Goal: Information Seeking & Learning: Find specific fact

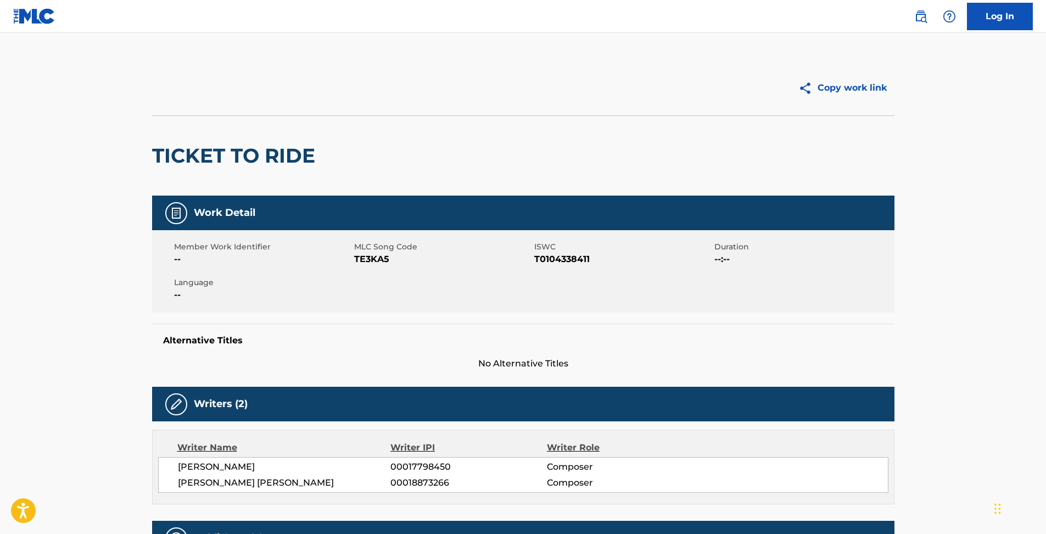
click at [374, 256] on span "TE3KA5" at bounding box center [442, 259] width 177 height 13
copy span "TE3KA5"
click at [919, 20] on img at bounding box center [920, 16] width 13 height 13
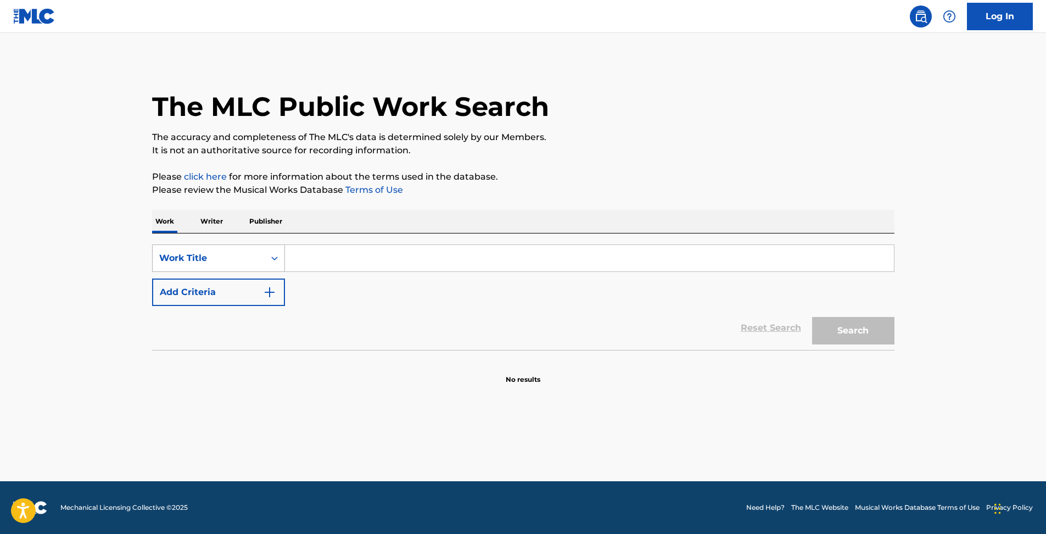
click at [249, 250] on div "Work Title" at bounding box center [209, 258] width 112 height 21
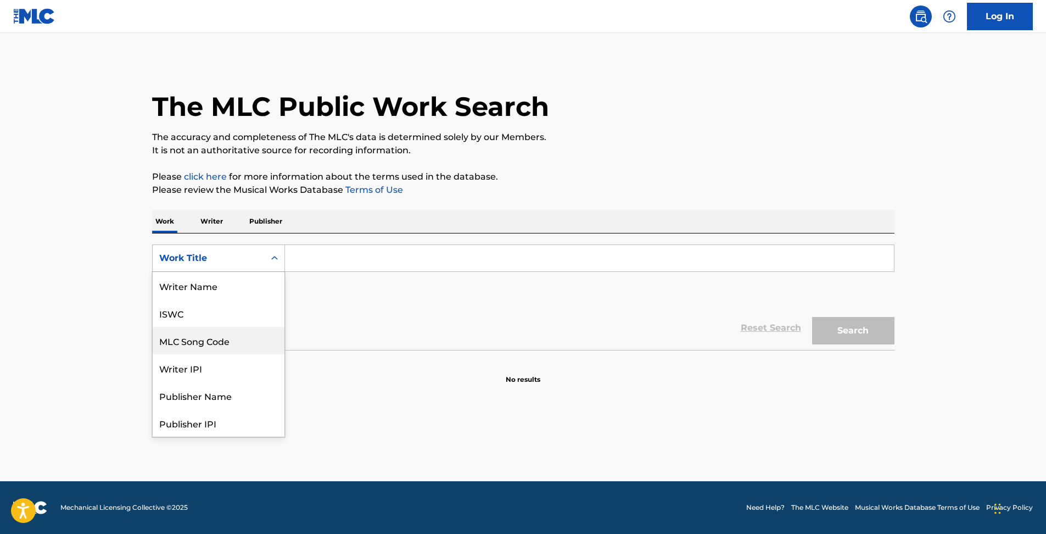
click at [227, 331] on div "MLC Song Code" at bounding box center [219, 340] width 132 height 27
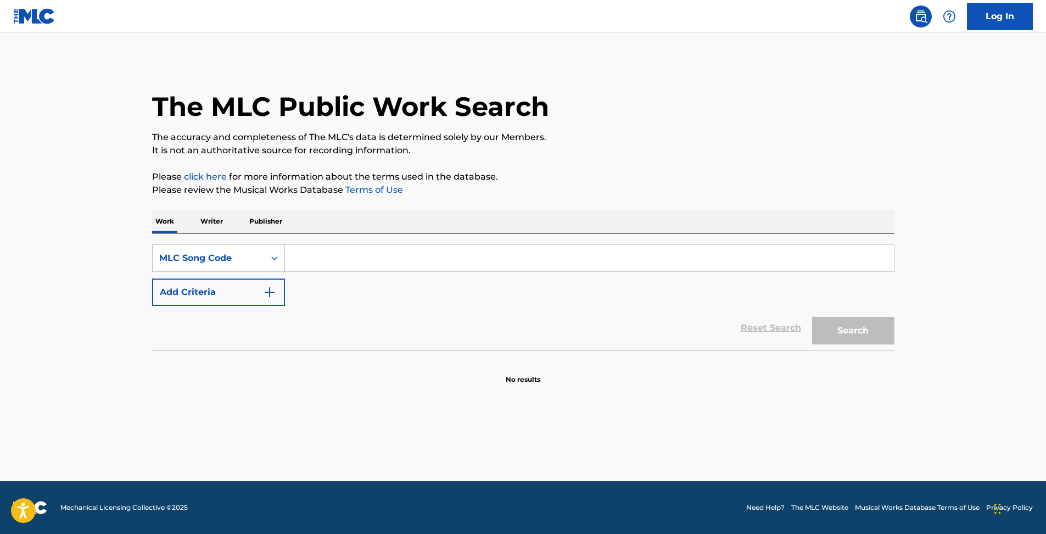
drag, startPoint x: 353, startPoint y: 251, endPoint x: 368, endPoint y: 257, distance: 16.0
click at [353, 251] on input "Search Form" at bounding box center [589, 258] width 609 height 26
paste input "TE3KA5"
type input "TE3KA5"
click at [873, 326] on button "Search" at bounding box center [853, 330] width 82 height 27
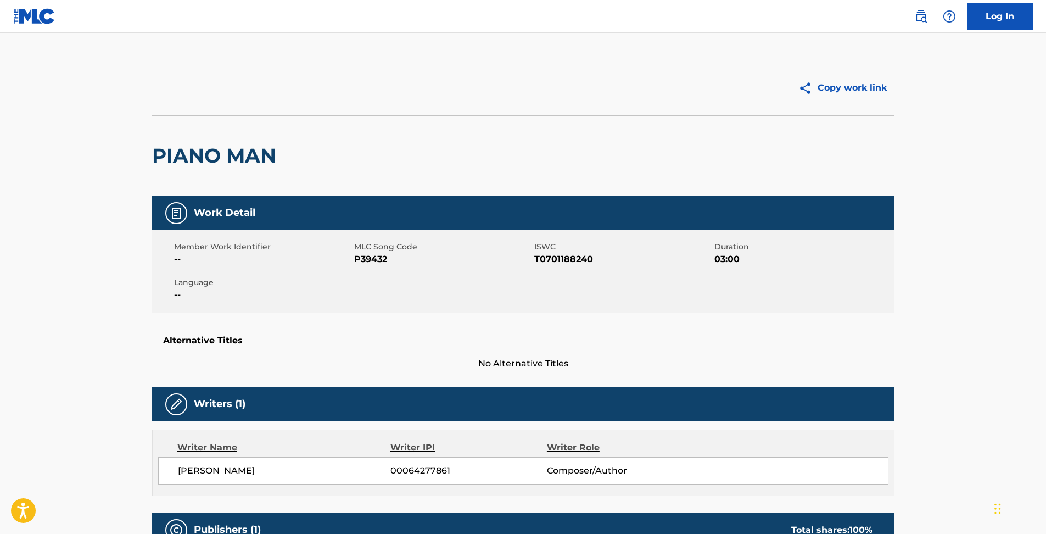
click at [368, 257] on span "P39432" at bounding box center [442, 259] width 177 height 13
copy span "P39432"
drag, startPoint x: 929, startPoint y: 16, endPoint x: 916, endPoint y: 25, distance: 15.5
click at [929, 16] on link at bounding box center [921, 16] width 22 height 22
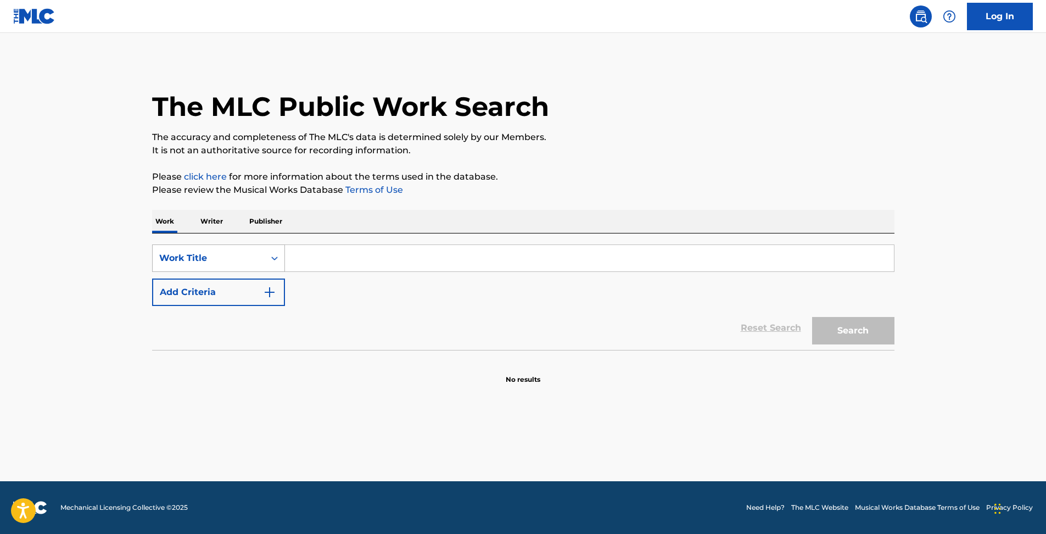
click at [204, 246] on div "Work Title" at bounding box center [218, 257] width 133 height 27
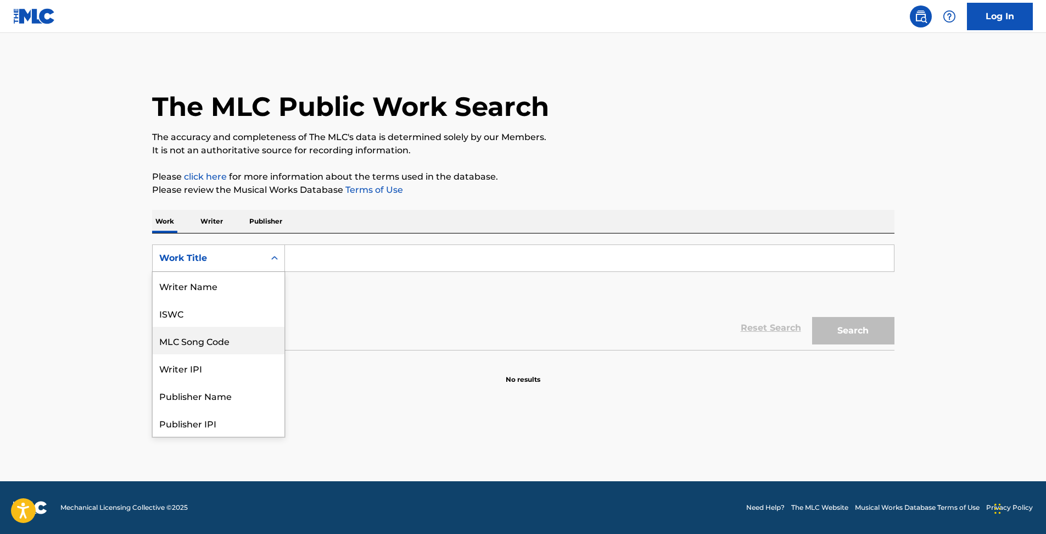
scroll to position [55, 0]
click at [210, 296] on div "MLC Song Code" at bounding box center [219, 285] width 132 height 27
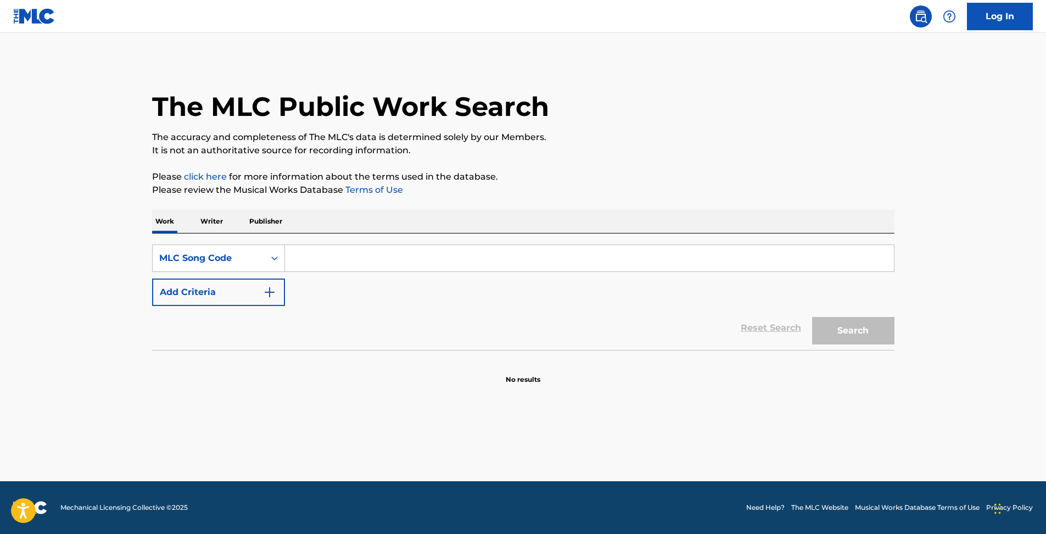
drag, startPoint x: 344, startPoint y: 263, endPoint x: 373, endPoint y: 267, distance: 28.8
click at [344, 263] on input "Search Form" at bounding box center [589, 258] width 609 height 26
paste input "P39432"
type input "P39432"
click at [816, 328] on button "Search" at bounding box center [853, 330] width 82 height 27
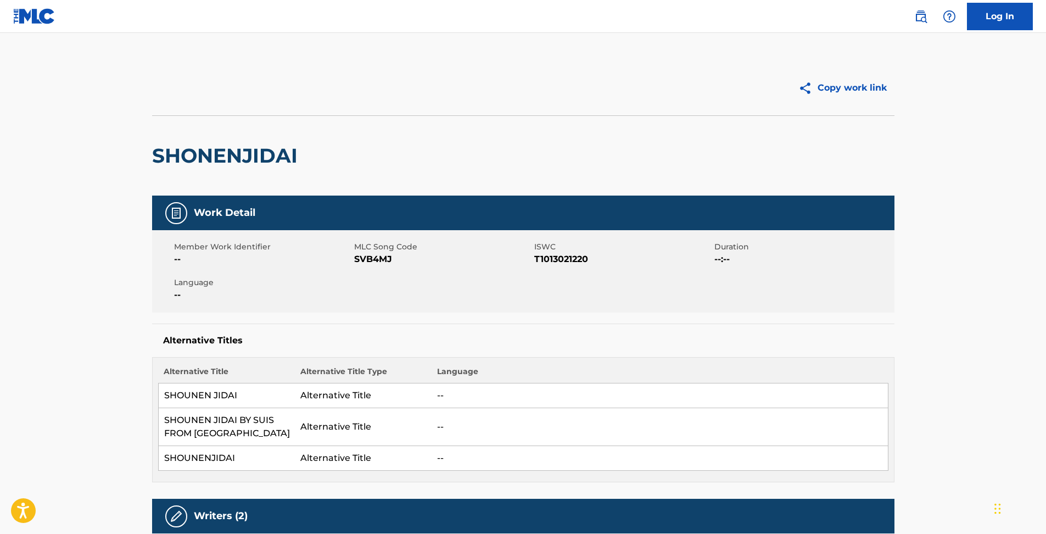
click at [390, 266] on div "Member Work Identifier -- MLC Song Code SVB4MJ ISWC T1013021220 Duration --:-- …" at bounding box center [523, 271] width 742 height 82
click at [365, 256] on span "SVB4MJ" at bounding box center [442, 259] width 177 height 13
copy span "SVB4MJ"
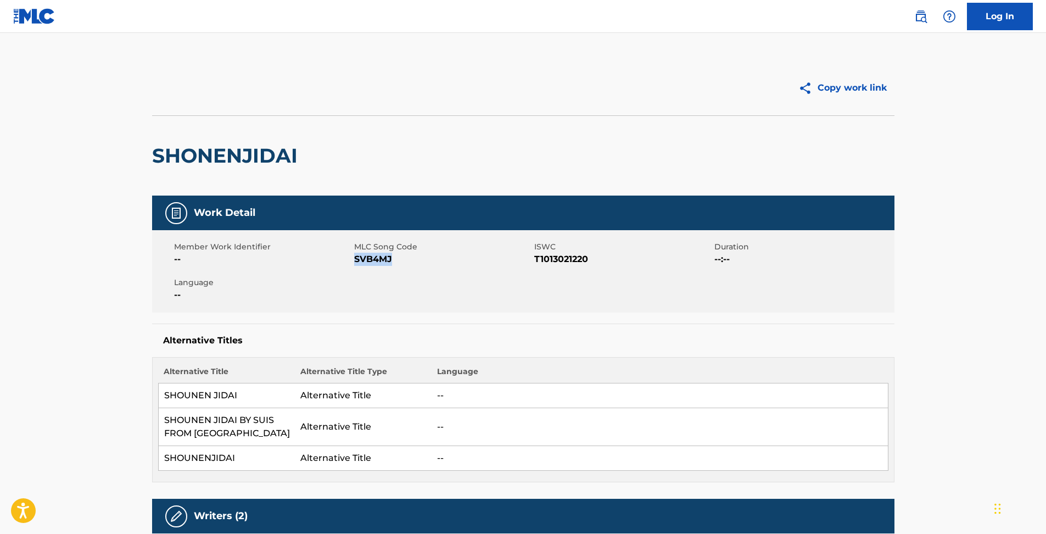
click at [922, 22] on img at bounding box center [920, 16] width 13 height 13
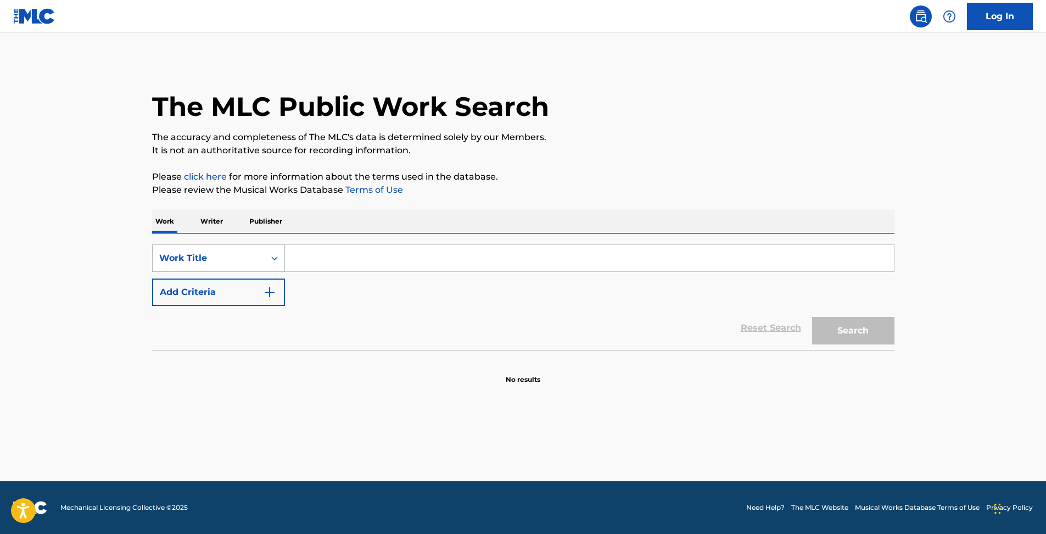
click at [244, 267] on div "Work Title" at bounding box center [209, 258] width 112 height 21
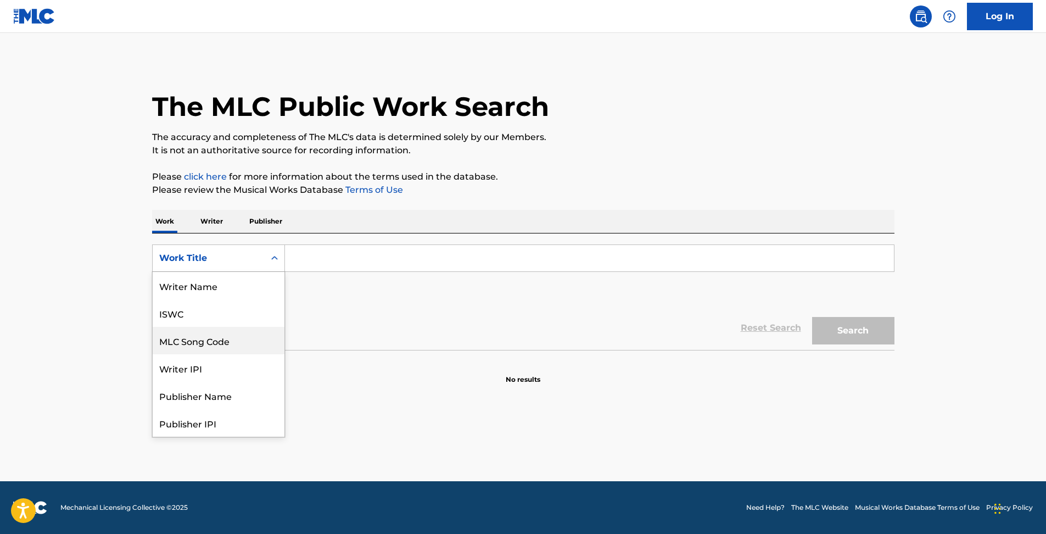
scroll to position [55, 0]
click at [248, 292] on div "MLC Song Code" at bounding box center [219, 285] width 132 height 27
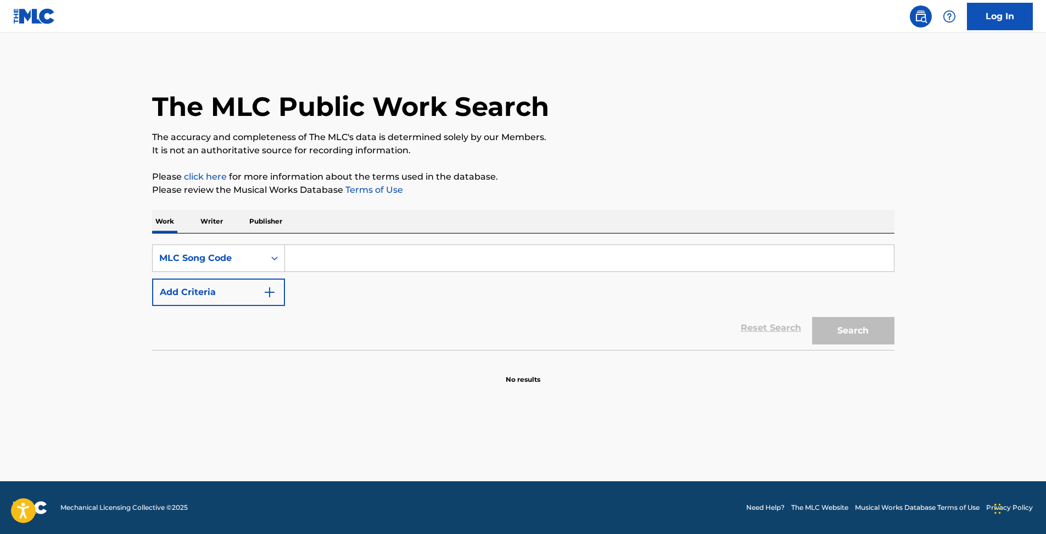
click at [339, 252] on input "Search Form" at bounding box center [589, 258] width 609 height 26
paste input "SVB4MJ"
type input "SVB4MJ"
click at [833, 331] on button "Search" at bounding box center [853, 330] width 82 height 27
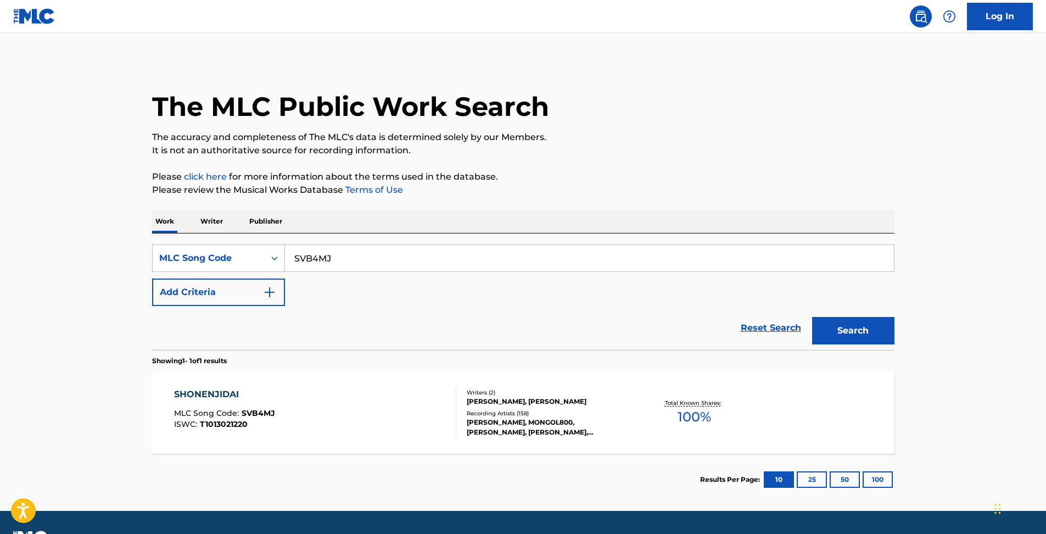
click at [920, 18] on img at bounding box center [920, 16] width 13 height 13
drag, startPoint x: 922, startPoint y: 12, endPoint x: 910, endPoint y: 21, distance: 14.8
click at [922, 12] on img at bounding box center [920, 16] width 13 height 13
click at [784, 330] on link "Reset Search" at bounding box center [770, 328] width 71 height 24
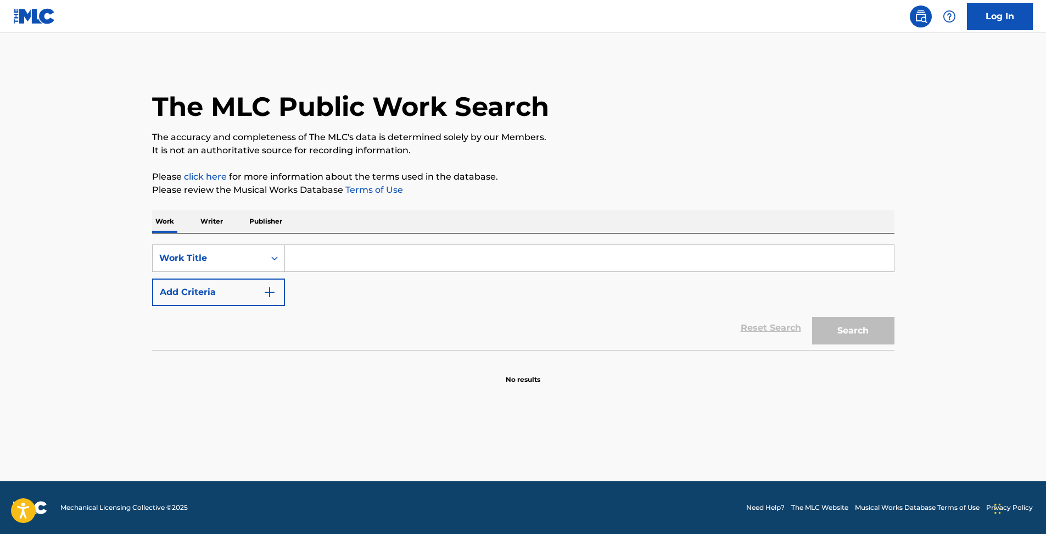
click at [317, 261] on input "Search Form" at bounding box center [589, 258] width 609 height 26
type input "AONOsumika"
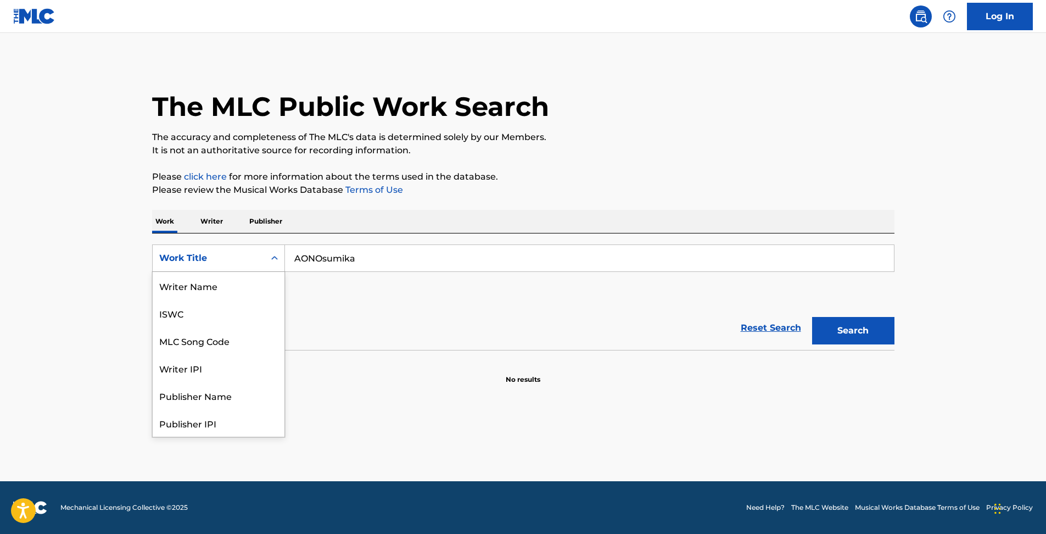
click at [220, 253] on div "Work Title" at bounding box center [208, 257] width 99 height 13
click at [222, 319] on div "ISWC" at bounding box center [219, 312] width 132 height 27
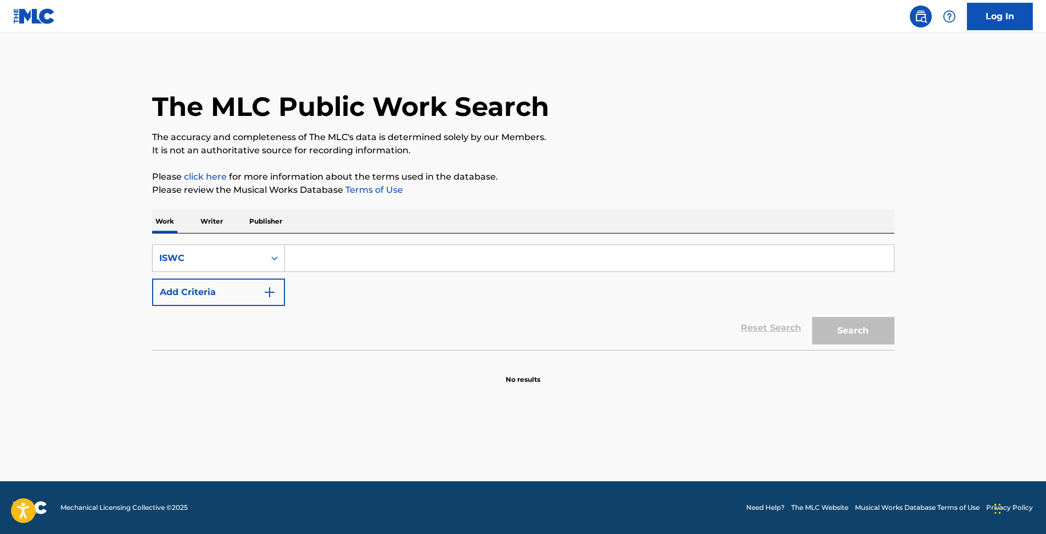
click at [376, 255] on input "Search Form" at bounding box center [589, 258] width 609 height 26
paste input "T-322.126.569-2"
type input "T3221265692"
click at [812, 317] on button "Search" at bounding box center [853, 330] width 82 height 27
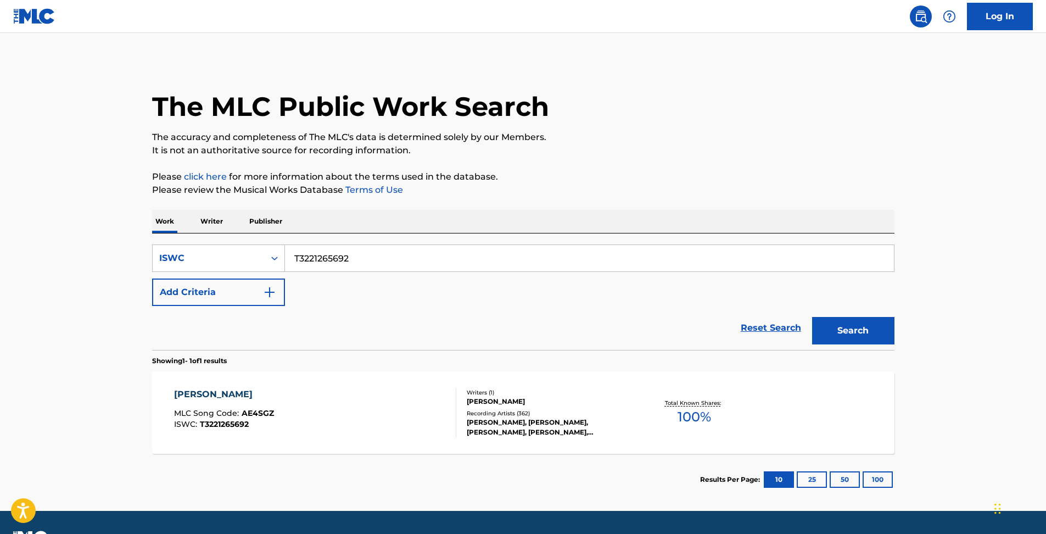
click at [612, 390] on div "Writers ( 1 )" at bounding box center [550, 392] width 166 height 8
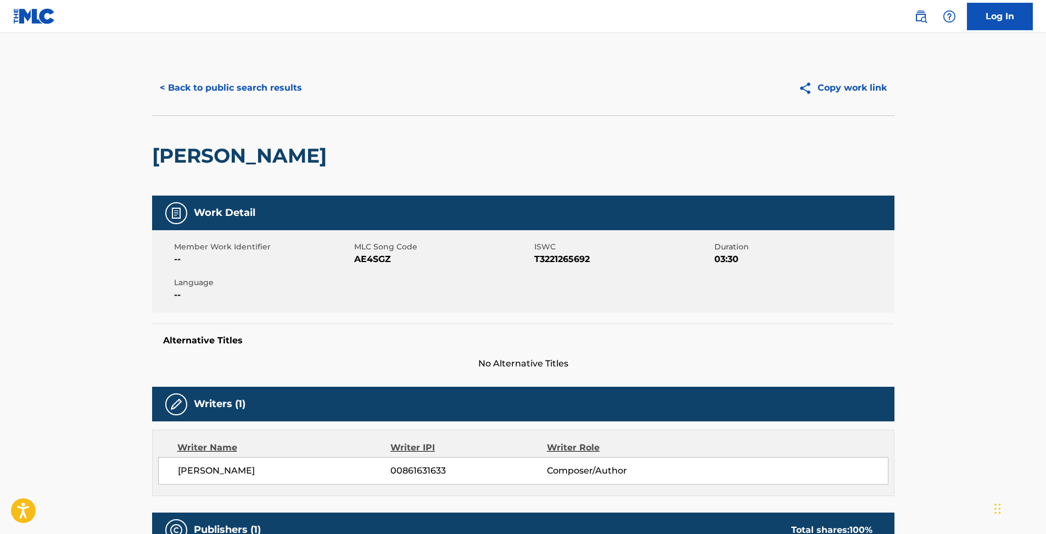
click at [810, 90] on img at bounding box center [807, 88] width 19 height 14
click at [863, 80] on button "Copy work link" at bounding box center [843, 87] width 104 height 27
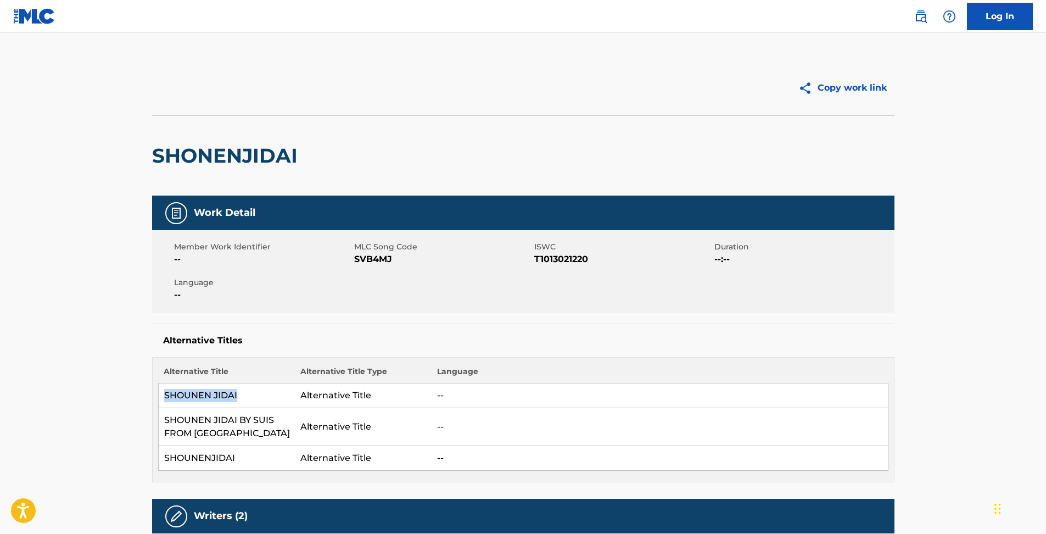
drag, startPoint x: 240, startPoint y: 396, endPoint x: 165, endPoint y: 394, distance: 75.8
click at [165, 394] on td "SHOUNEN JIDAI" at bounding box center [226, 395] width 137 height 25
copy td "SHOUNEN JIDAI"
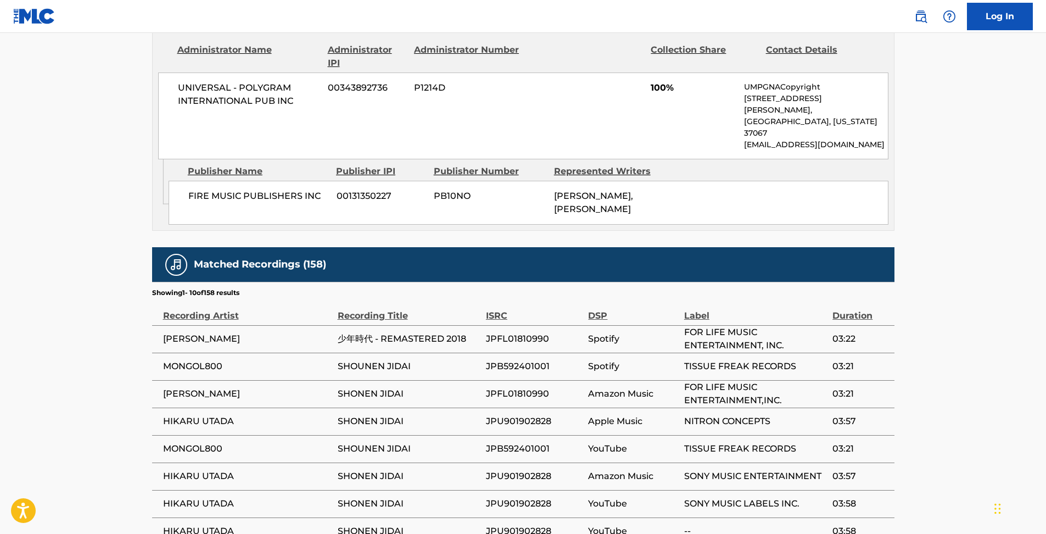
scroll to position [732, 0]
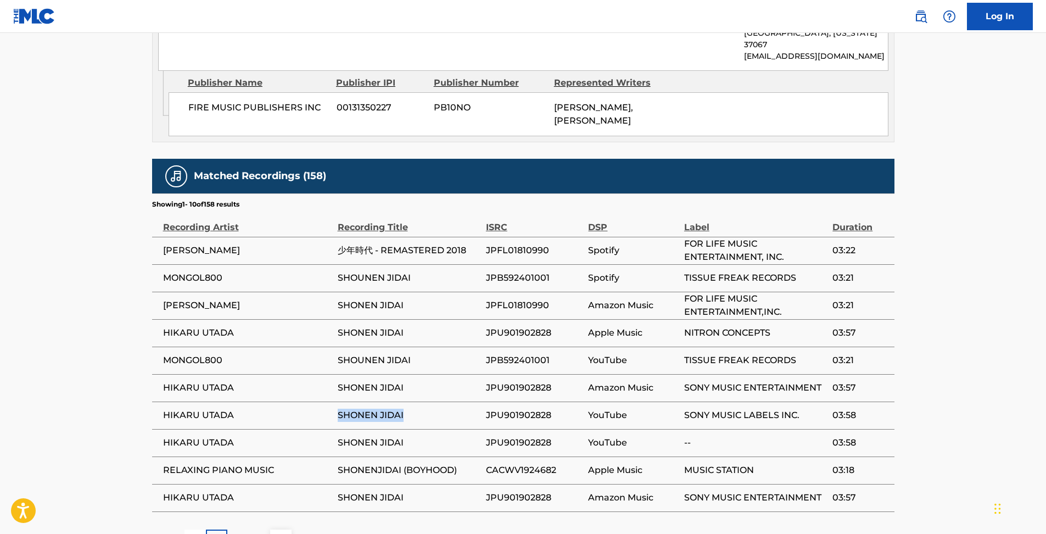
drag, startPoint x: 338, startPoint y: 393, endPoint x: 424, endPoint y: 393, distance: 86.2
click at [424, 408] on span "SHONEN JIDAI" at bounding box center [409, 414] width 143 height 13
copy span "SHONEN JIDAI"
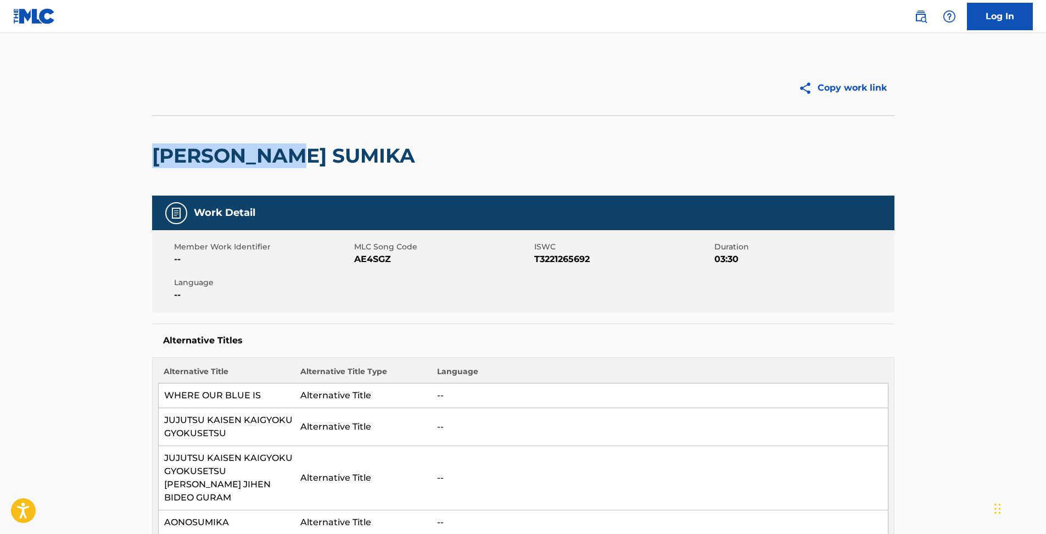
drag, startPoint x: 153, startPoint y: 154, endPoint x: 384, endPoint y: 155, distance: 230.6
click at [384, 155] on div "[PERSON_NAME] SUMIKA" at bounding box center [523, 155] width 742 height 80
copy h2 "[PERSON_NAME] SUMIKA"
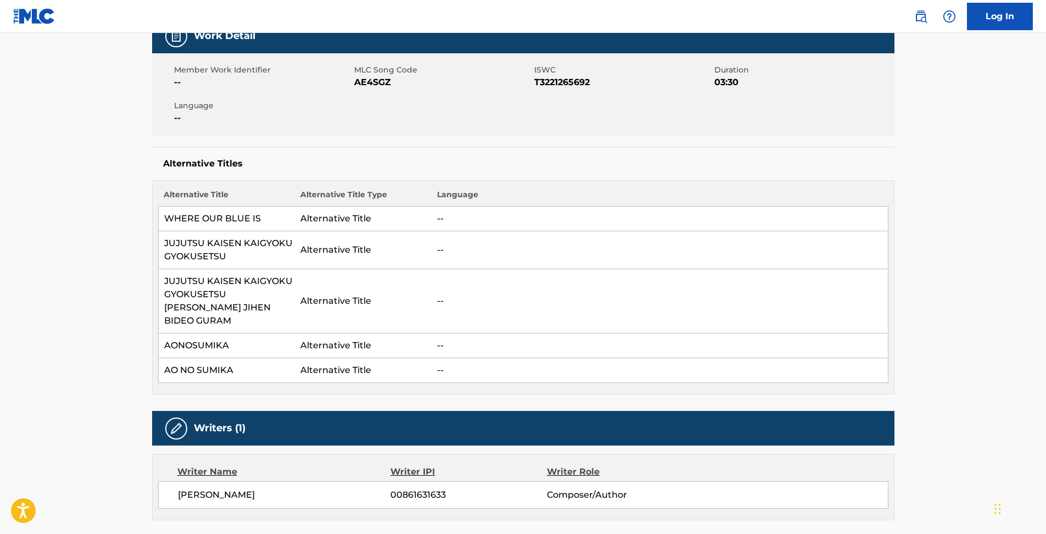
scroll to position [166, 0]
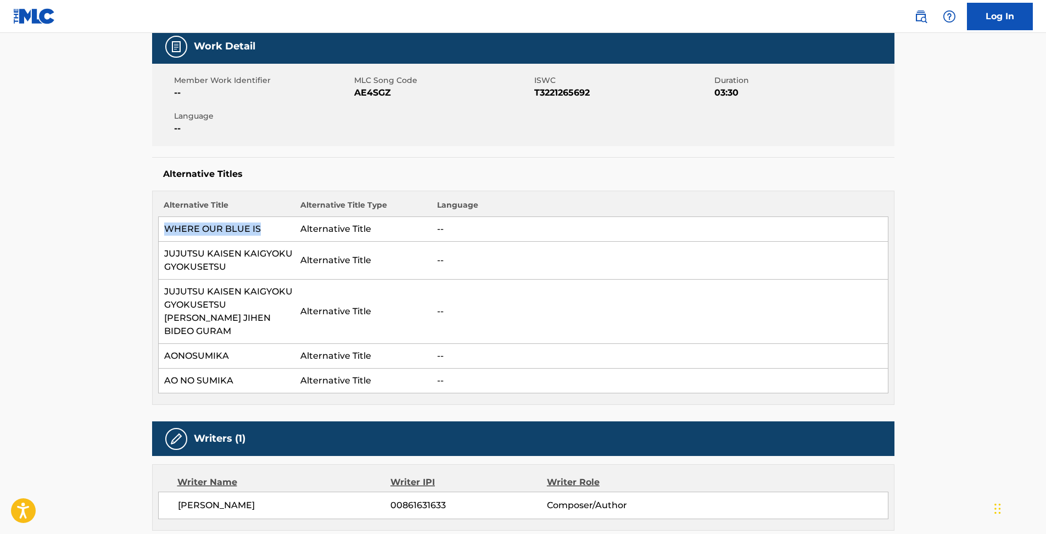
drag, startPoint x: 270, startPoint y: 229, endPoint x: 166, endPoint y: 237, distance: 103.5
click at [166, 237] on td "WHERE OUR BLUE IS" at bounding box center [226, 229] width 137 height 25
copy td "WHERE OUR BLUE IS"
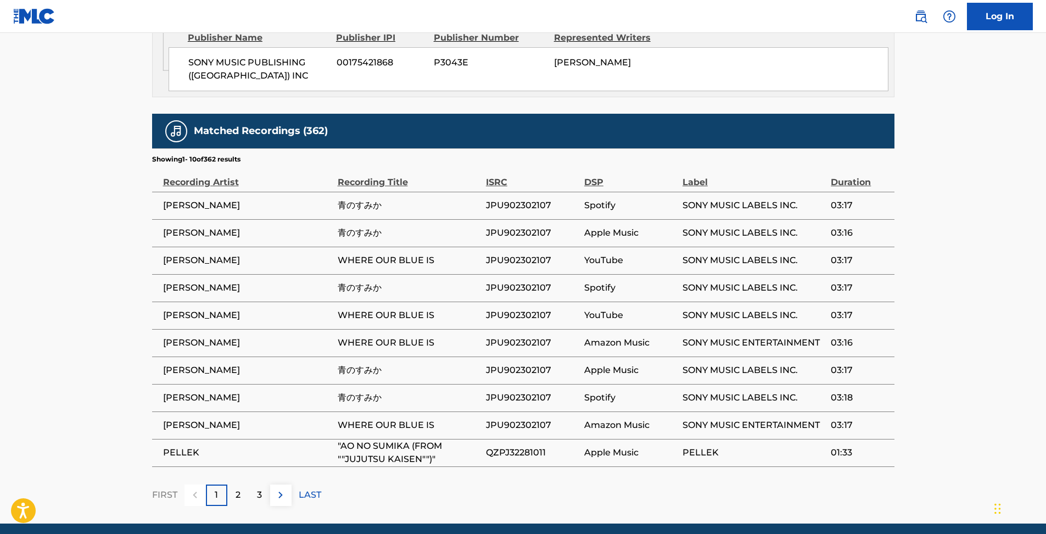
scroll to position [898, 0]
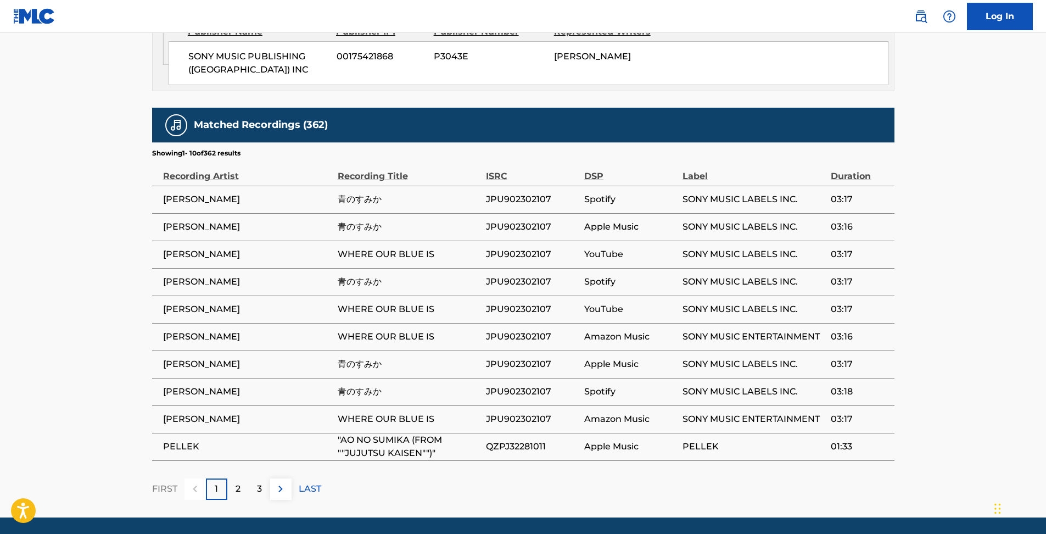
drag, startPoint x: 158, startPoint y: 380, endPoint x: 249, endPoint y: 380, distance: 91.1
click at [249, 405] on td "[PERSON_NAME]" at bounding box center [245, 418] width 186 height 27
copy span "[PERSON_NAME]"
